Goal: Obtain resource: Download file/media

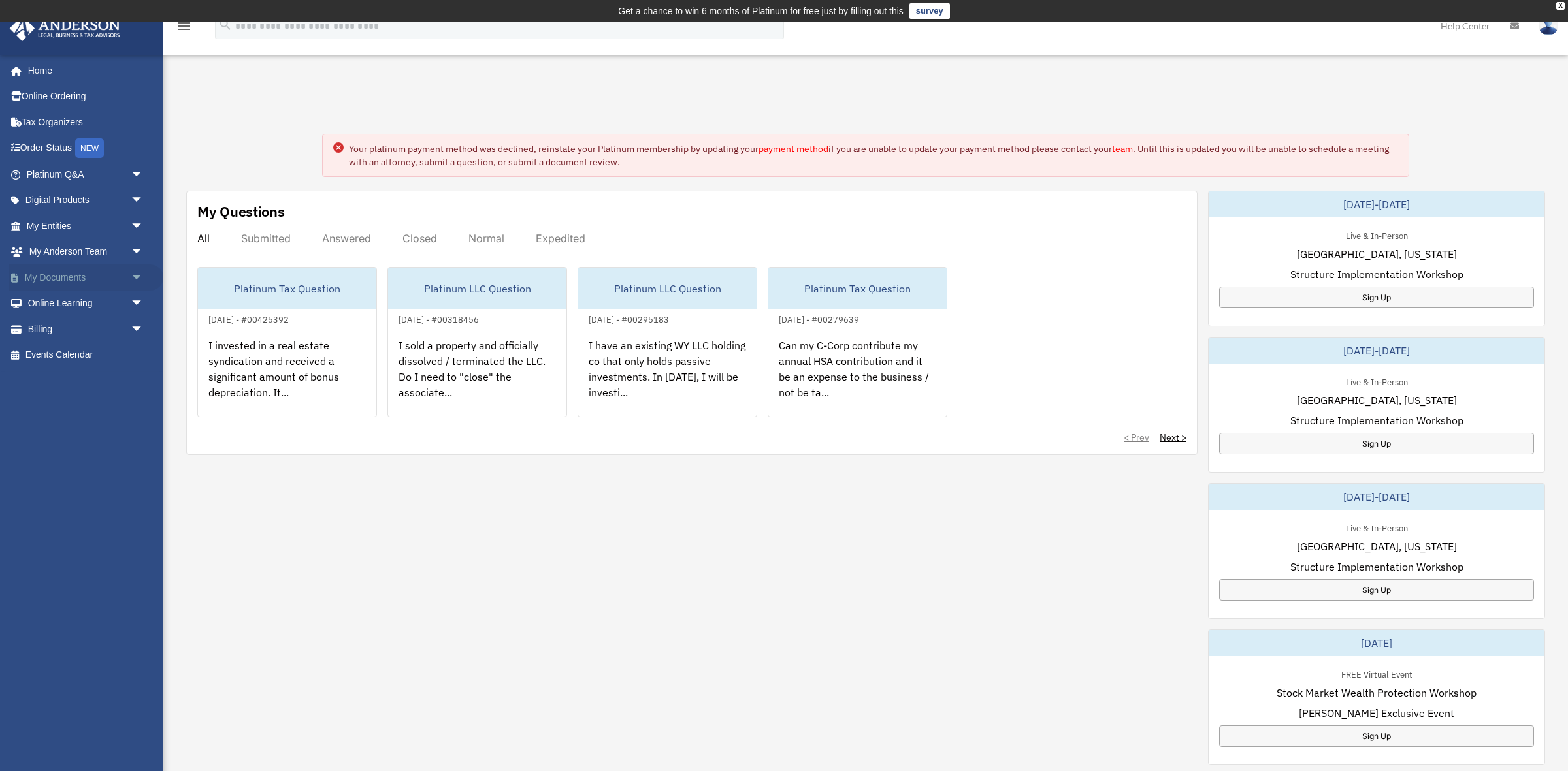
click at [133, 274] on span "arrow_drop_down" at bounding box center [143, 278] width 26 height 27
click at [46, 306] on span at bounding box center [43, 303] width 9 height 9
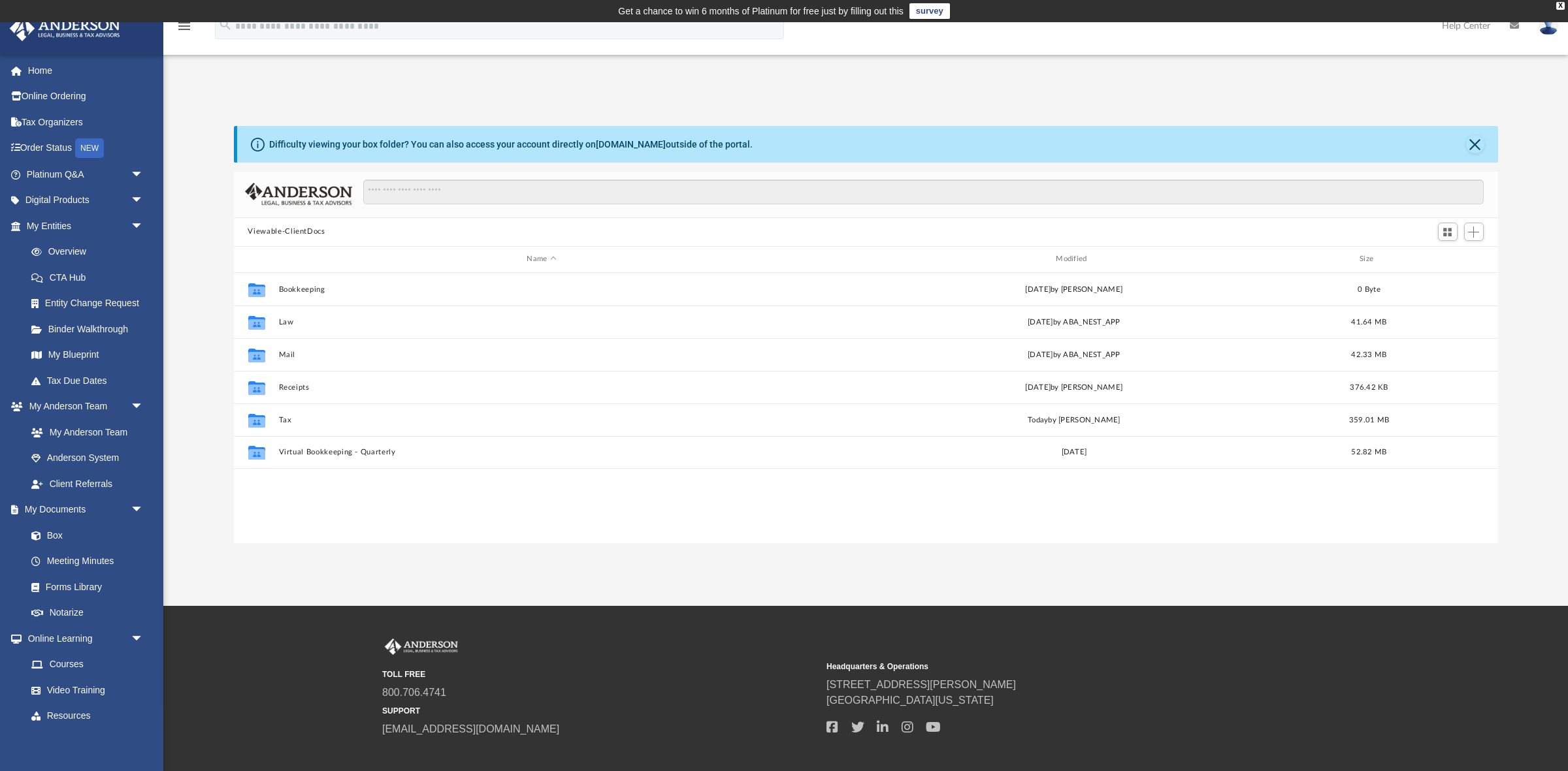
scroll to position [298, 1263]
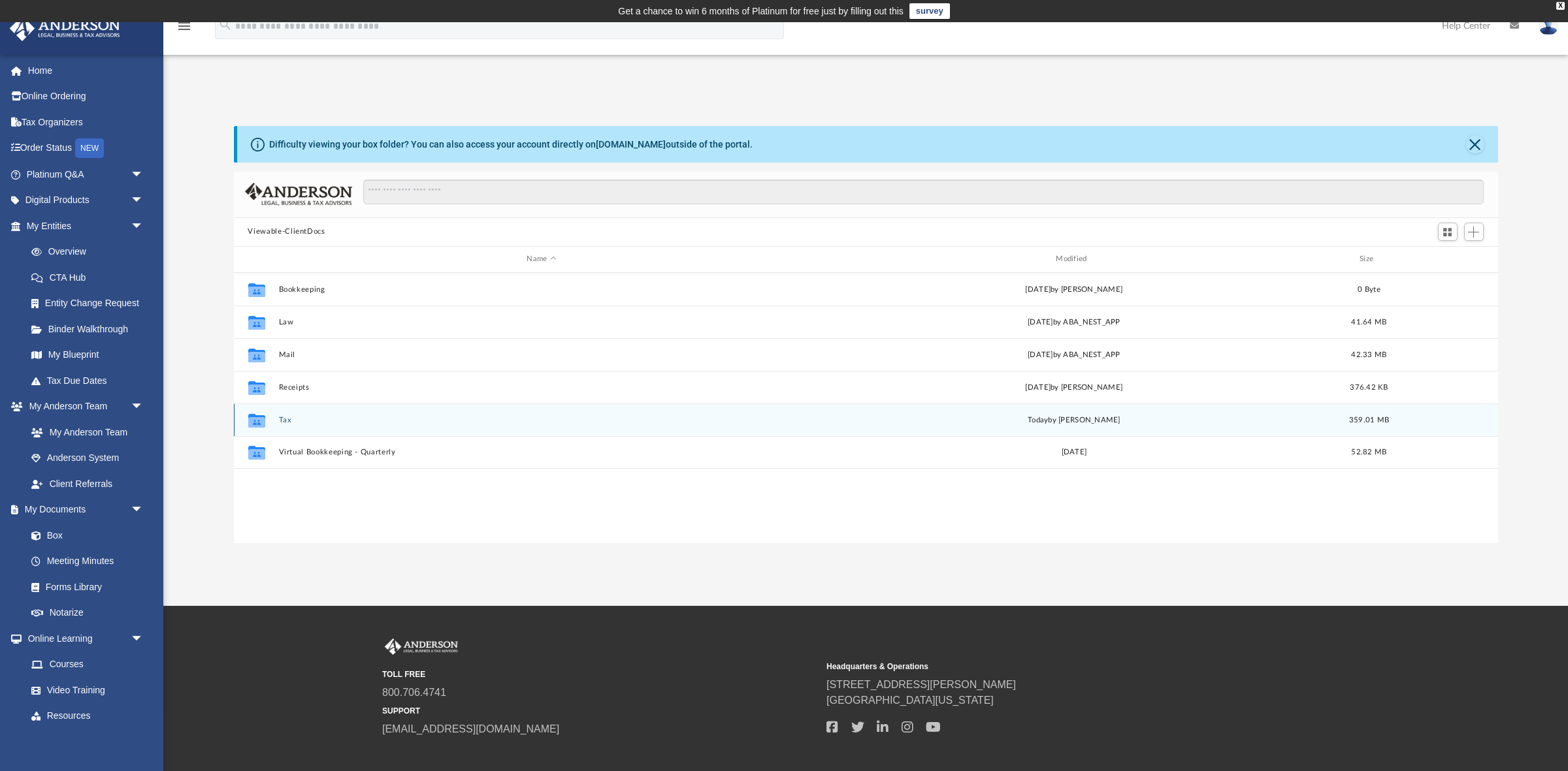
click at [284, 415] on button "Tax" at bounding box center [541, 419] width 527 height 9
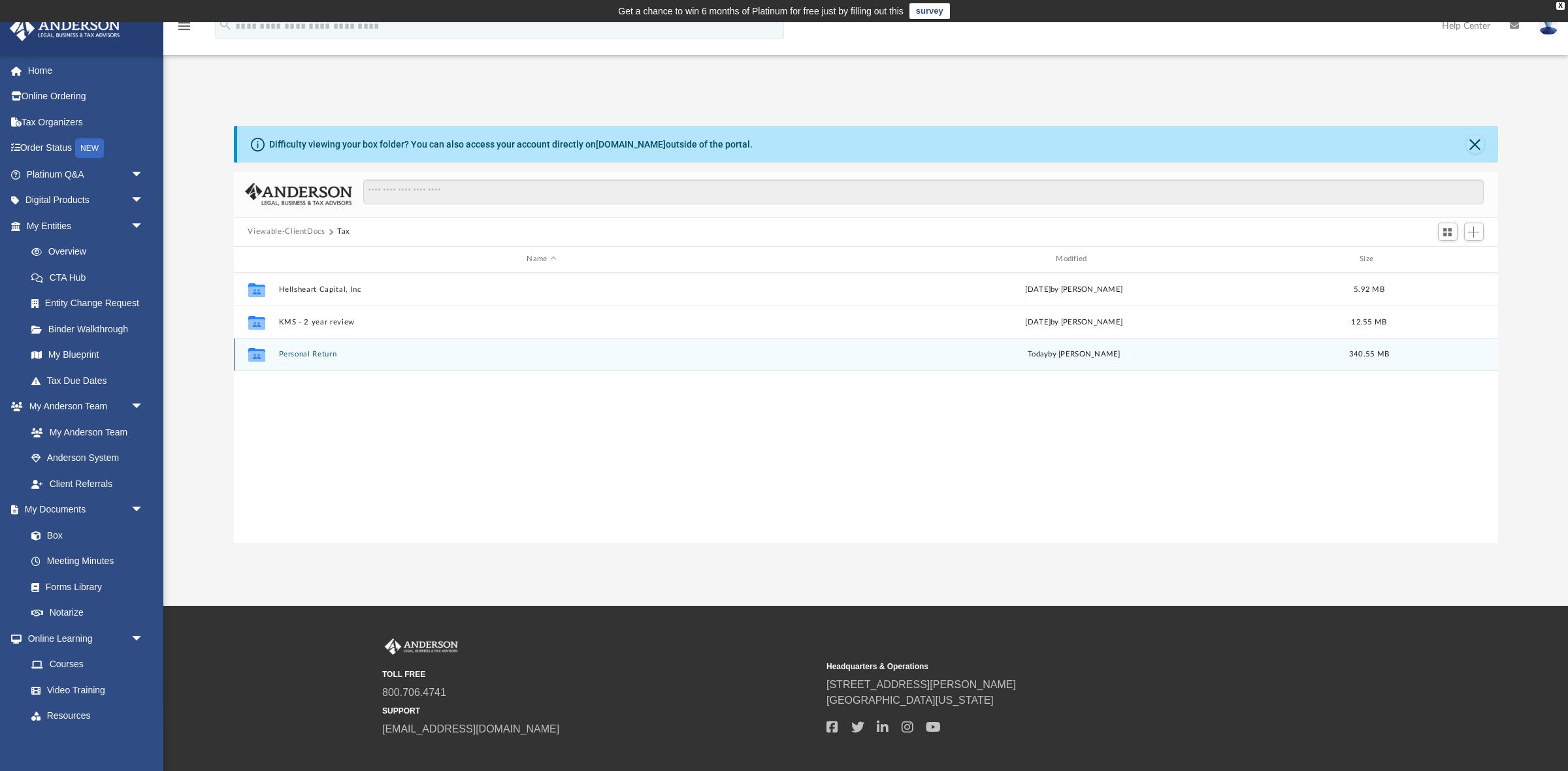
click at [306, 357] on button "Personal Return" at bounding box center [541, 354] width 527 height 9
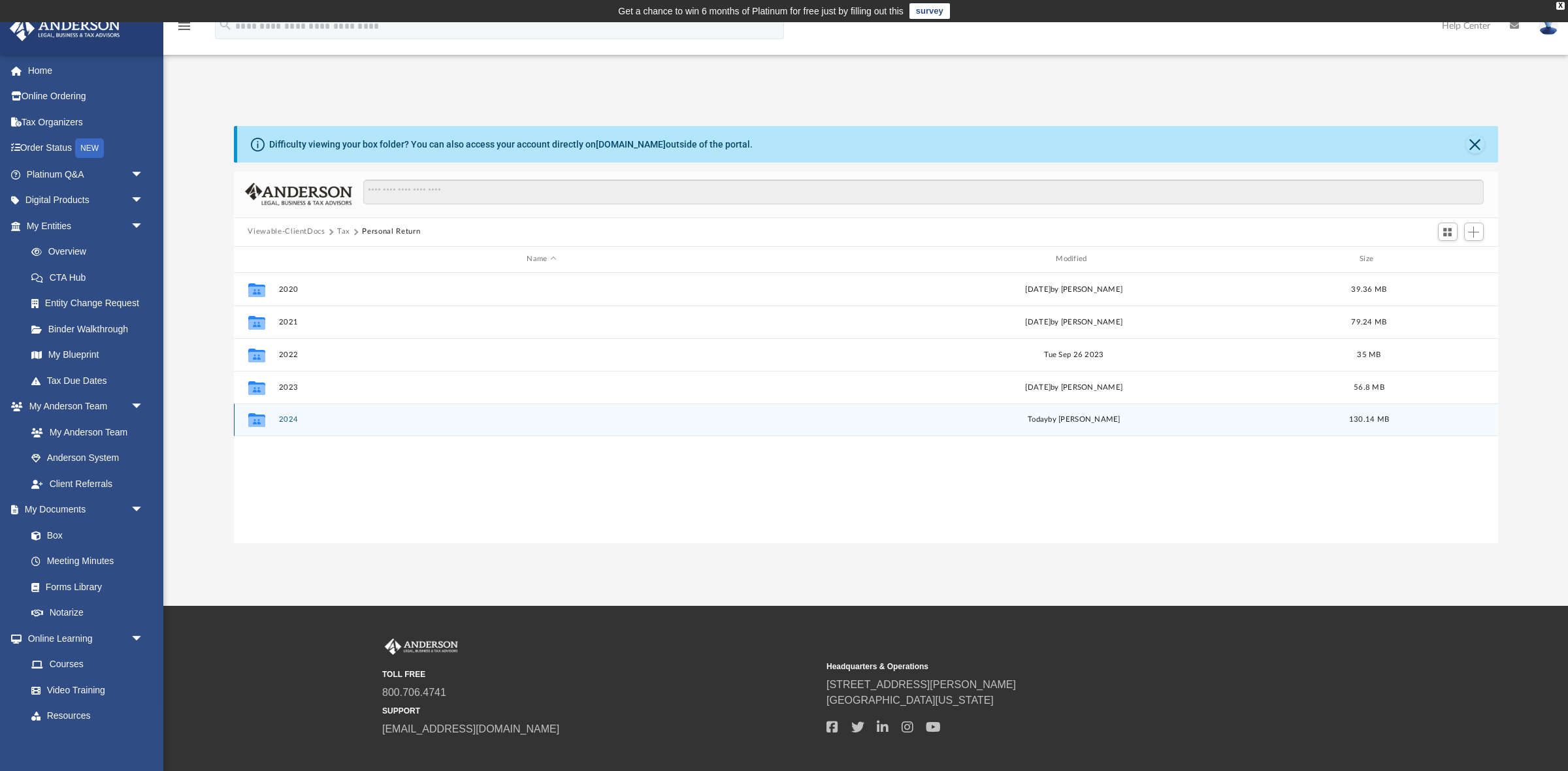
click at [294, 415] on button "2024" at bounding box center [541, 419] width 527 height 9
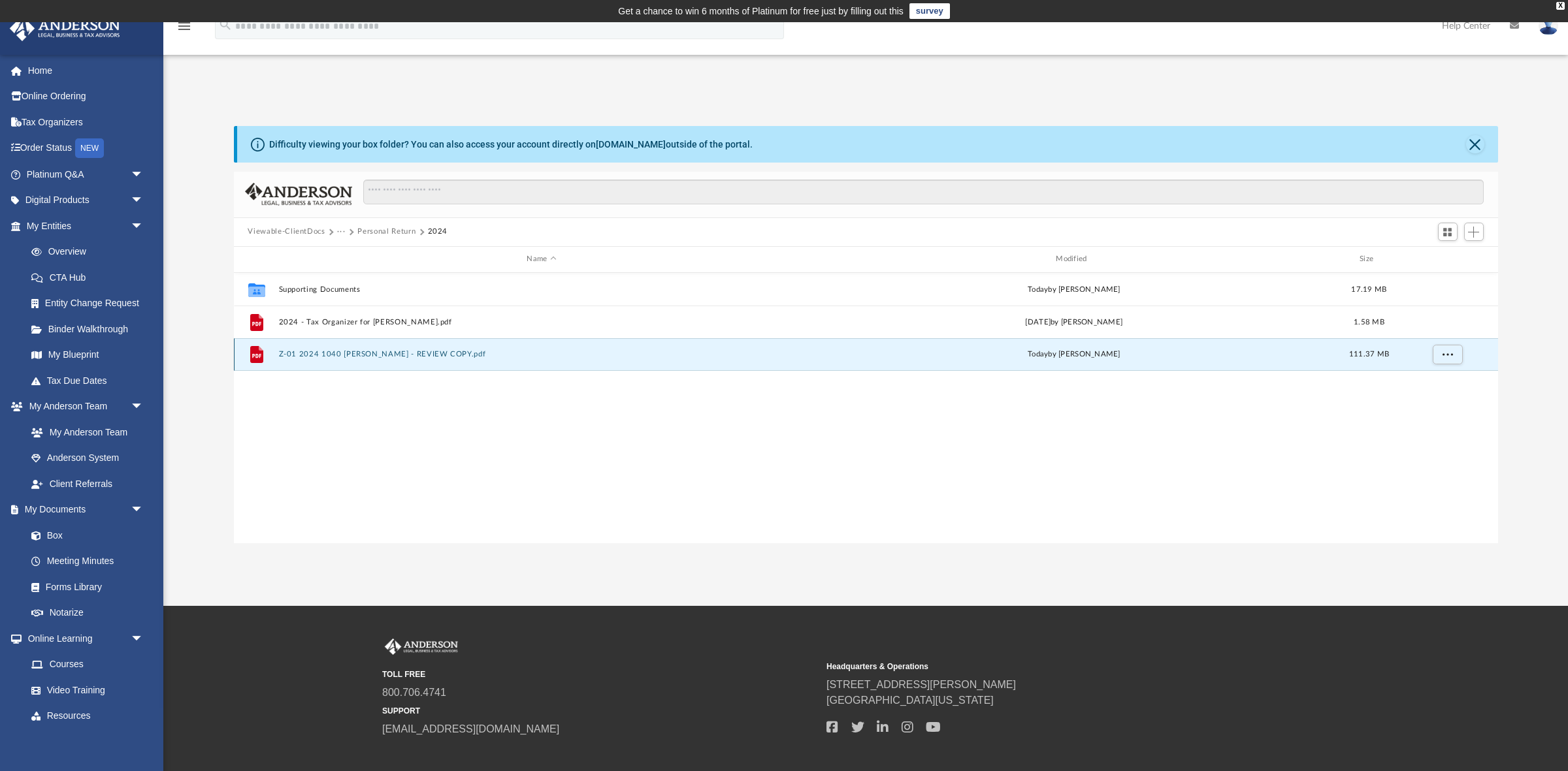
click at [400, 357] on button "Z-01 2024 1040 [PERSON_NAME] - REVIEW COPY.pdf" at bounding box center [541, 354] width 527 height 9
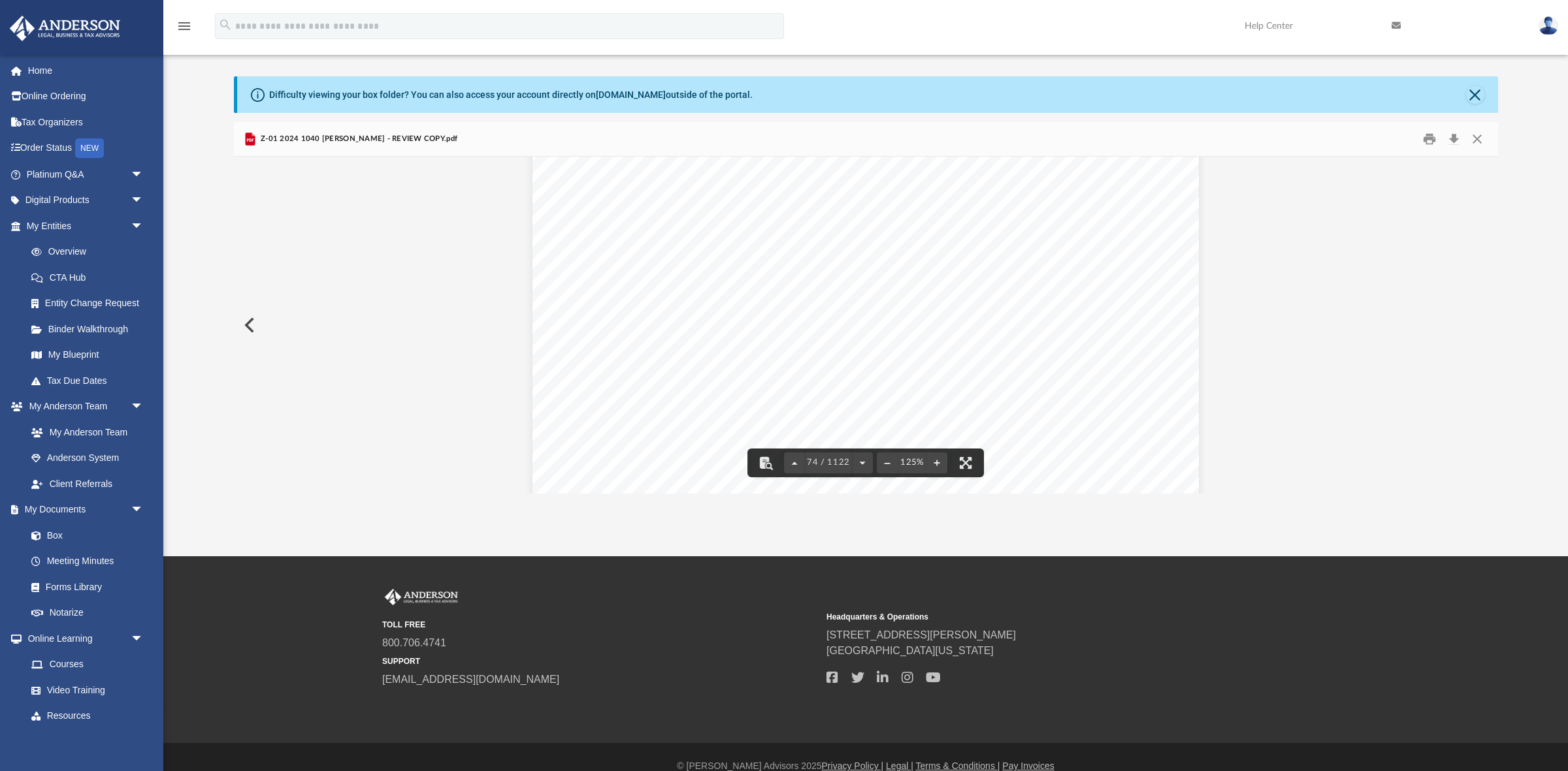
scroll to position [65028, 0]
